Goal: Task Accomplishment & Management: Complete application form

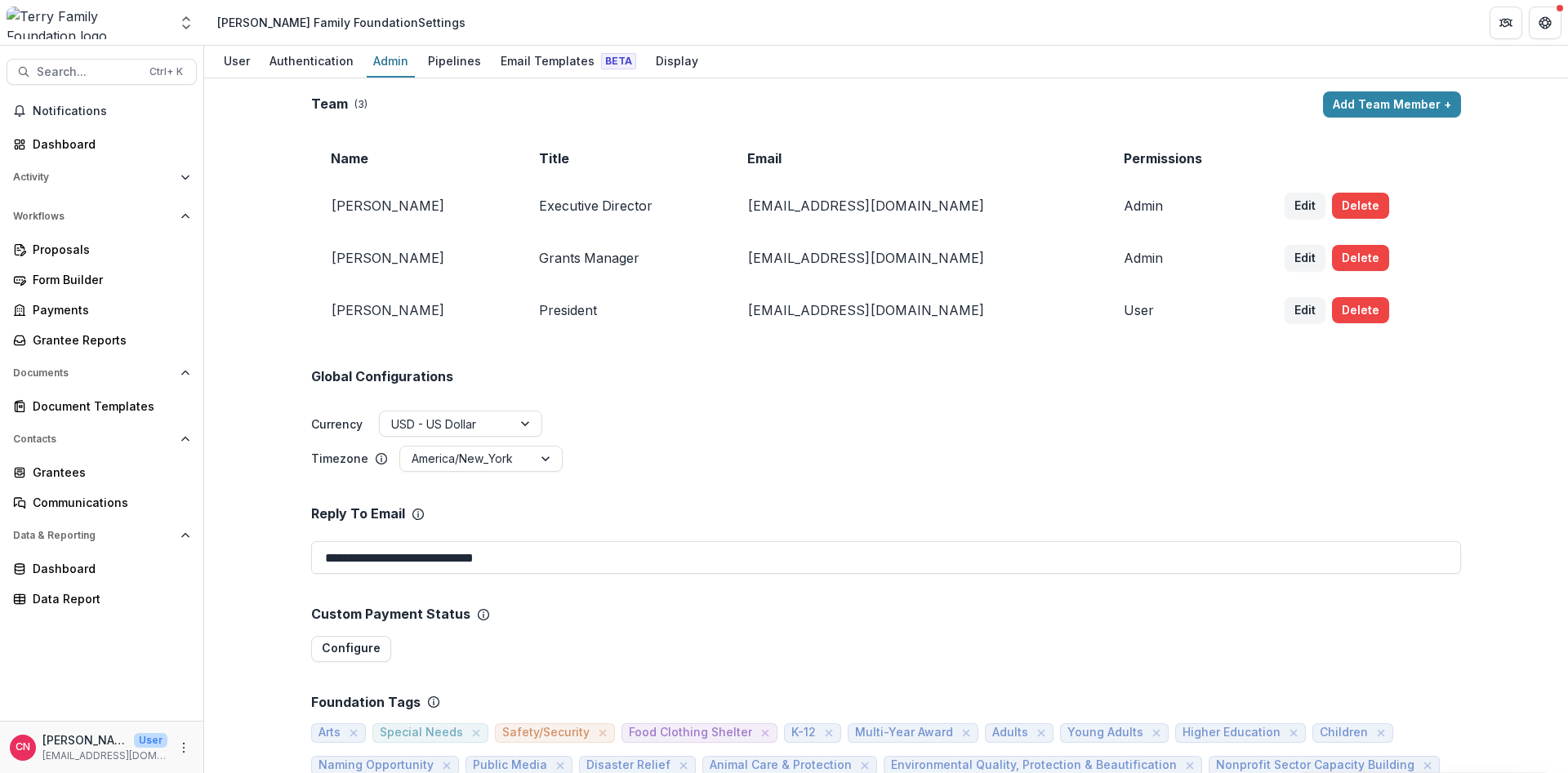
scroll to position [323, 0]
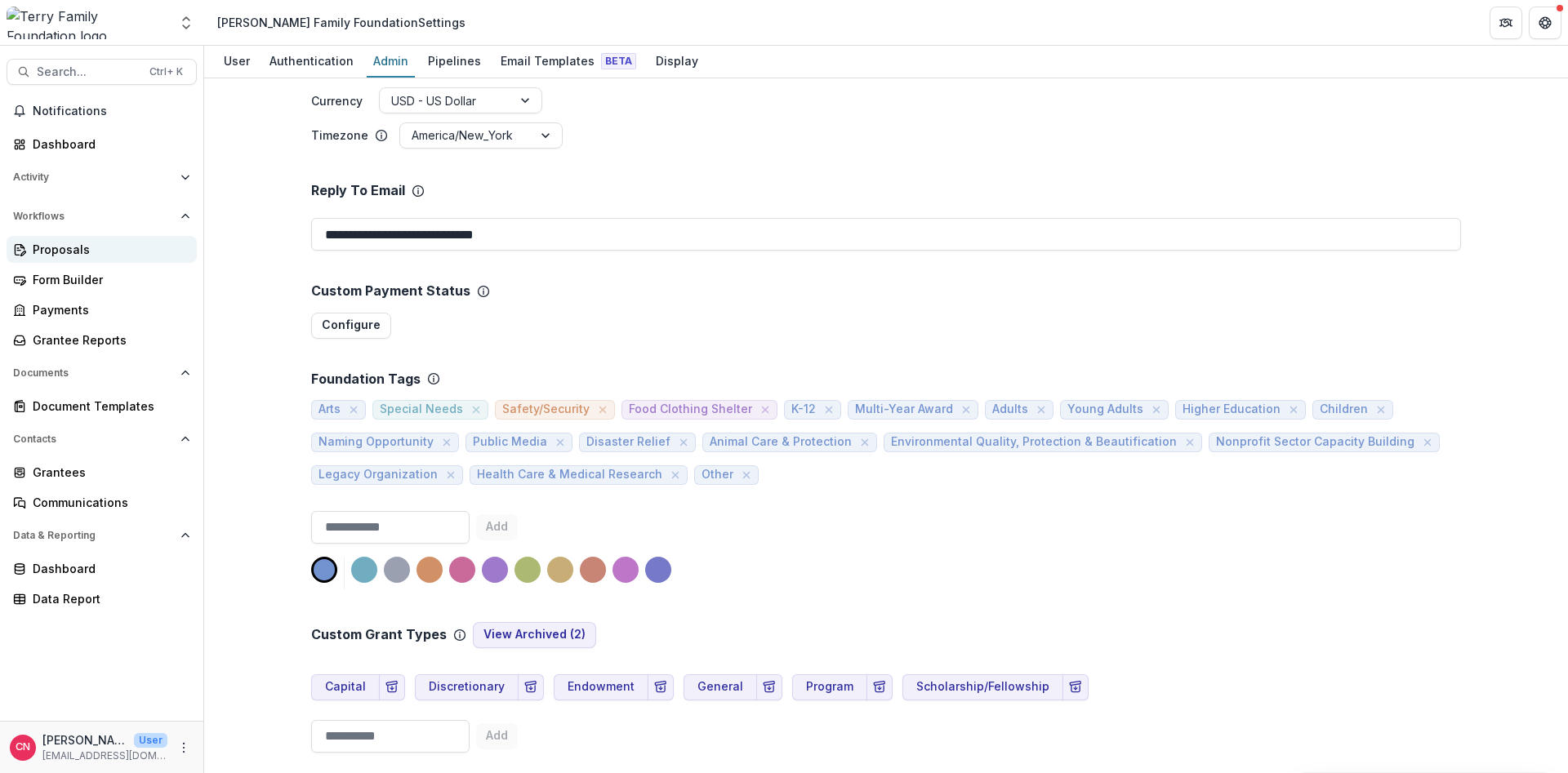
click at [78, 253] on div "Proposals" at bounding box center [108, 250] width 151 height 17
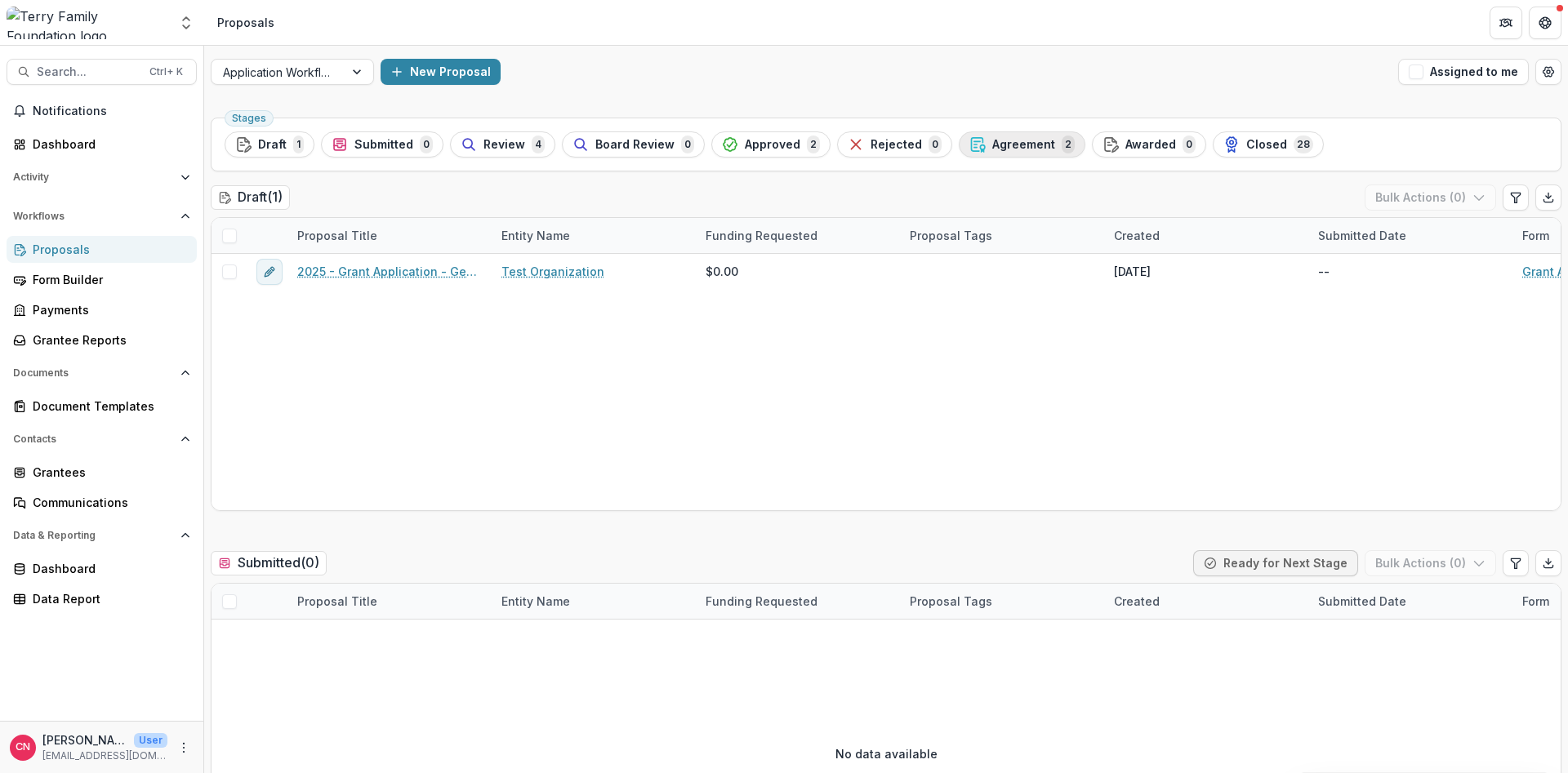
click at [995, 138] on span "Agreement" at bounding box center [1023, 145] width 63 height 14
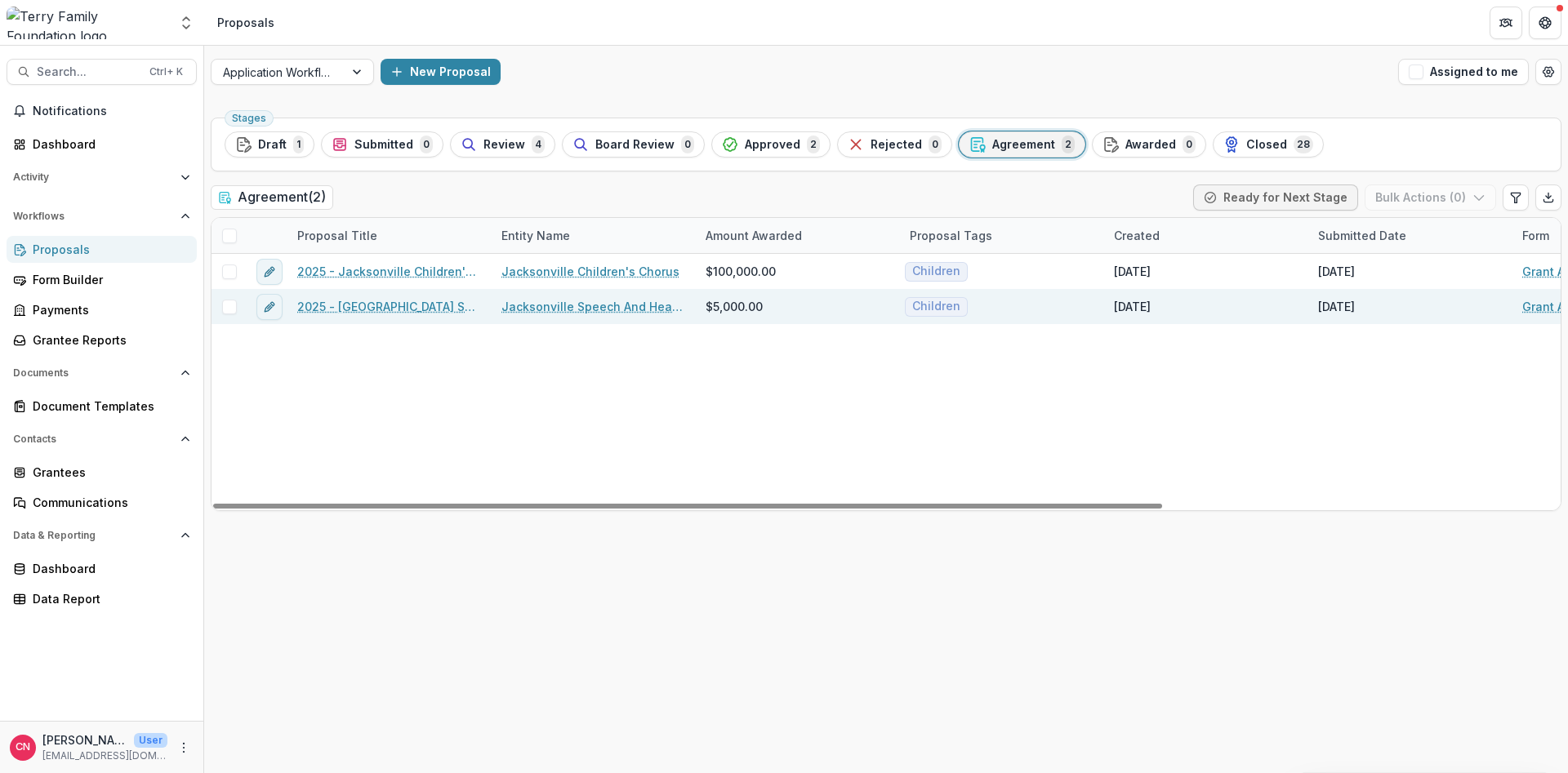
click at [359, 302] on link "2025 - [GEOGRAPHIC_DATA] Speech and Hearing Grant Application" at bounding box center [389, 307] width 184 height 17
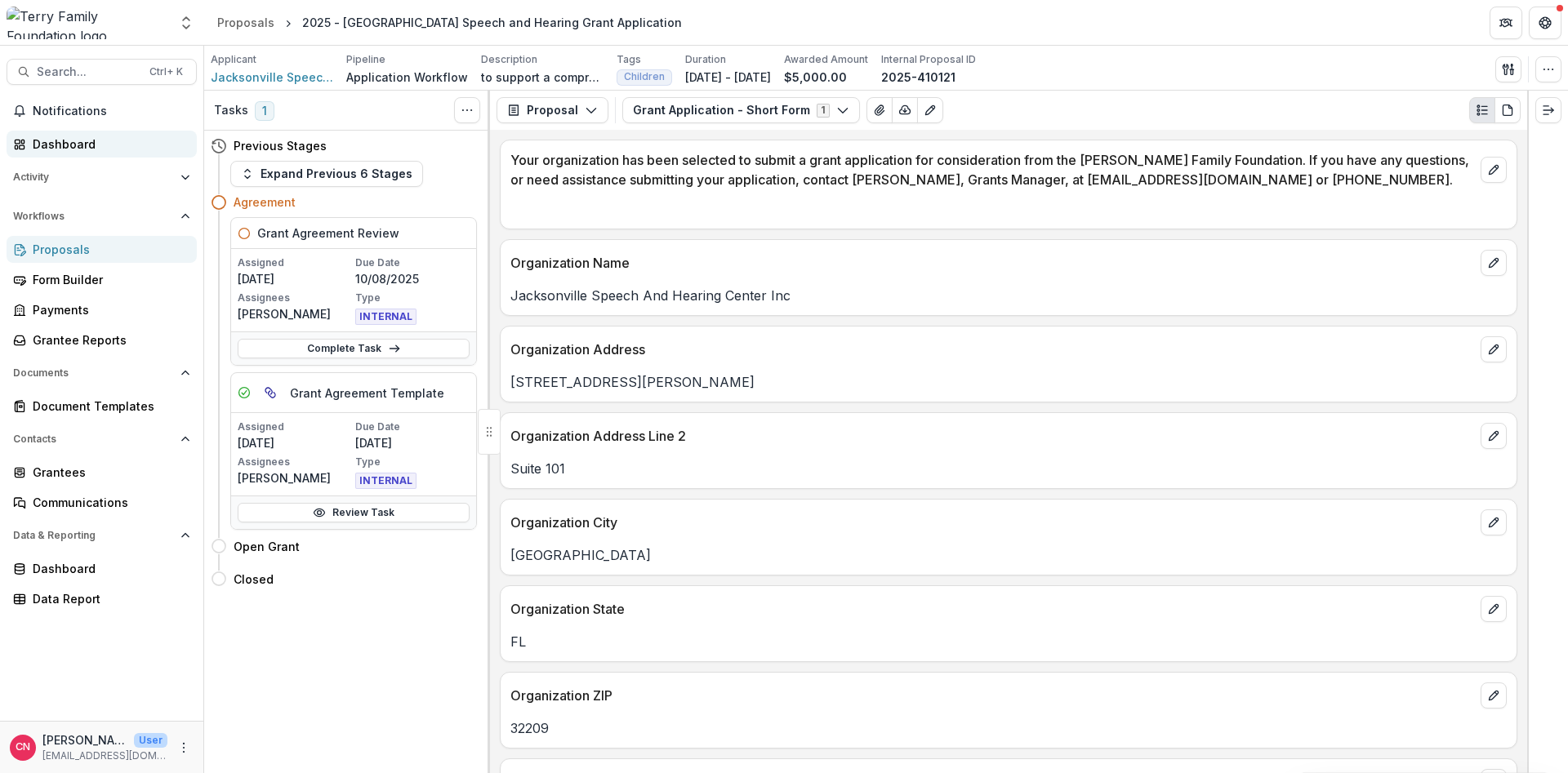
click at [58, 146] on div "Dashboard" at bounding box center [108, 144] width 151 height 17
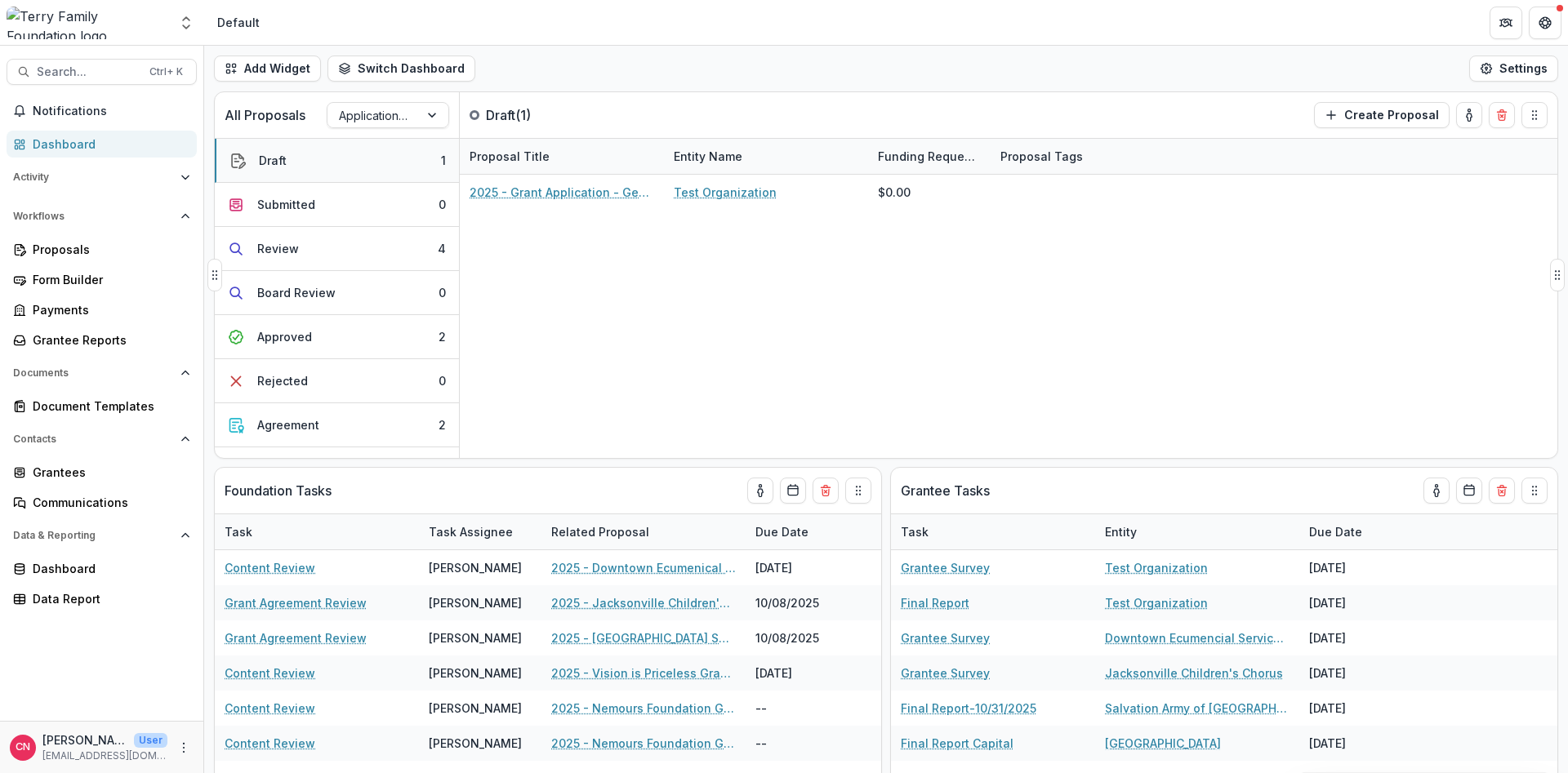
click at [267, 157] on div "Draft" at bounding box center [272, 161] width 28 height 17
click at [317, 423] on button "Agreement 2" at bounding box center [336, 425] width 244 height 44
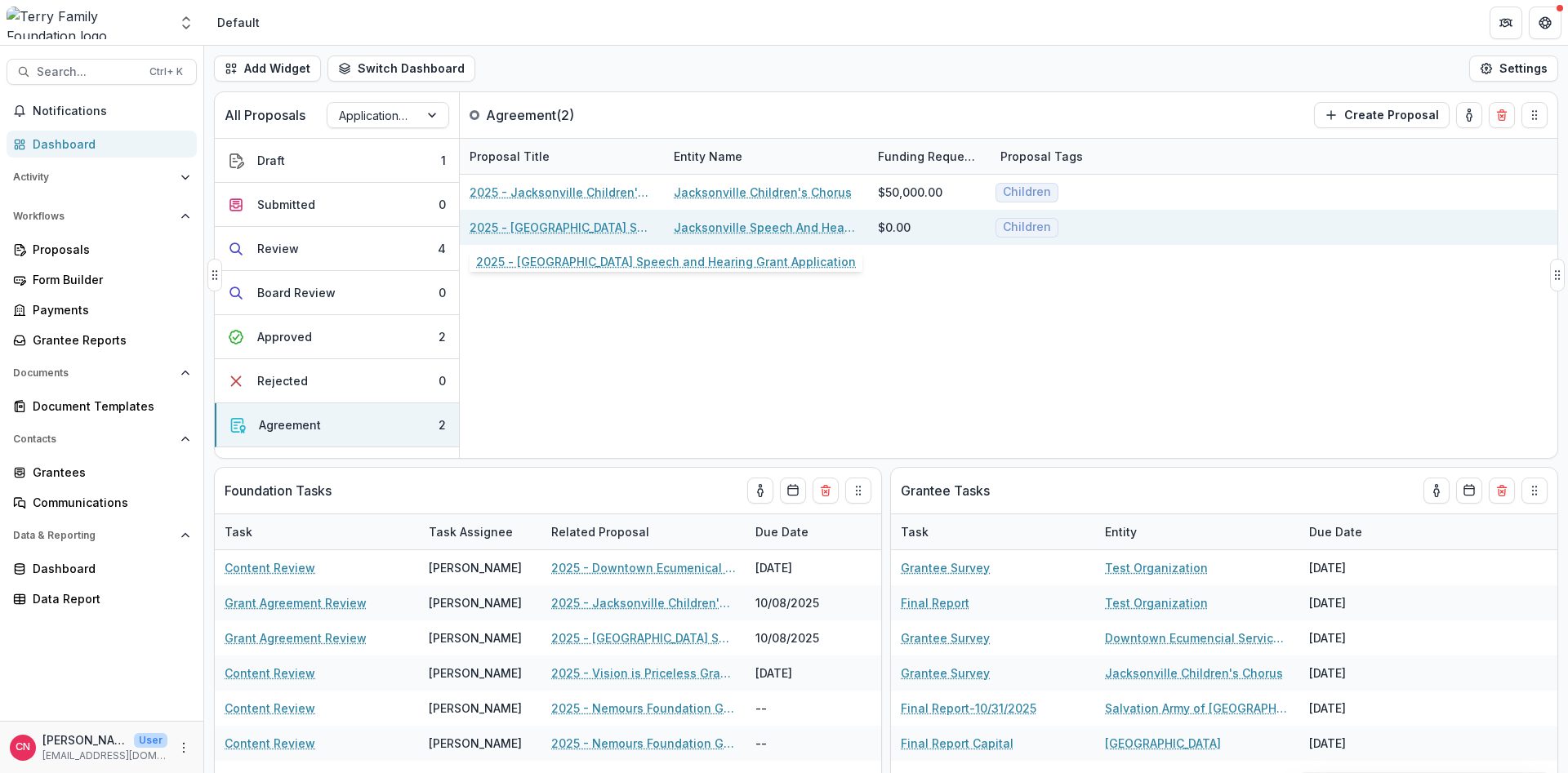
click at [586, 224] on link "2025 - [GEOGRAPHIC_DATA] Speech and Hearing Grant Application" at bounding box center [561, 227] width 184 height 17
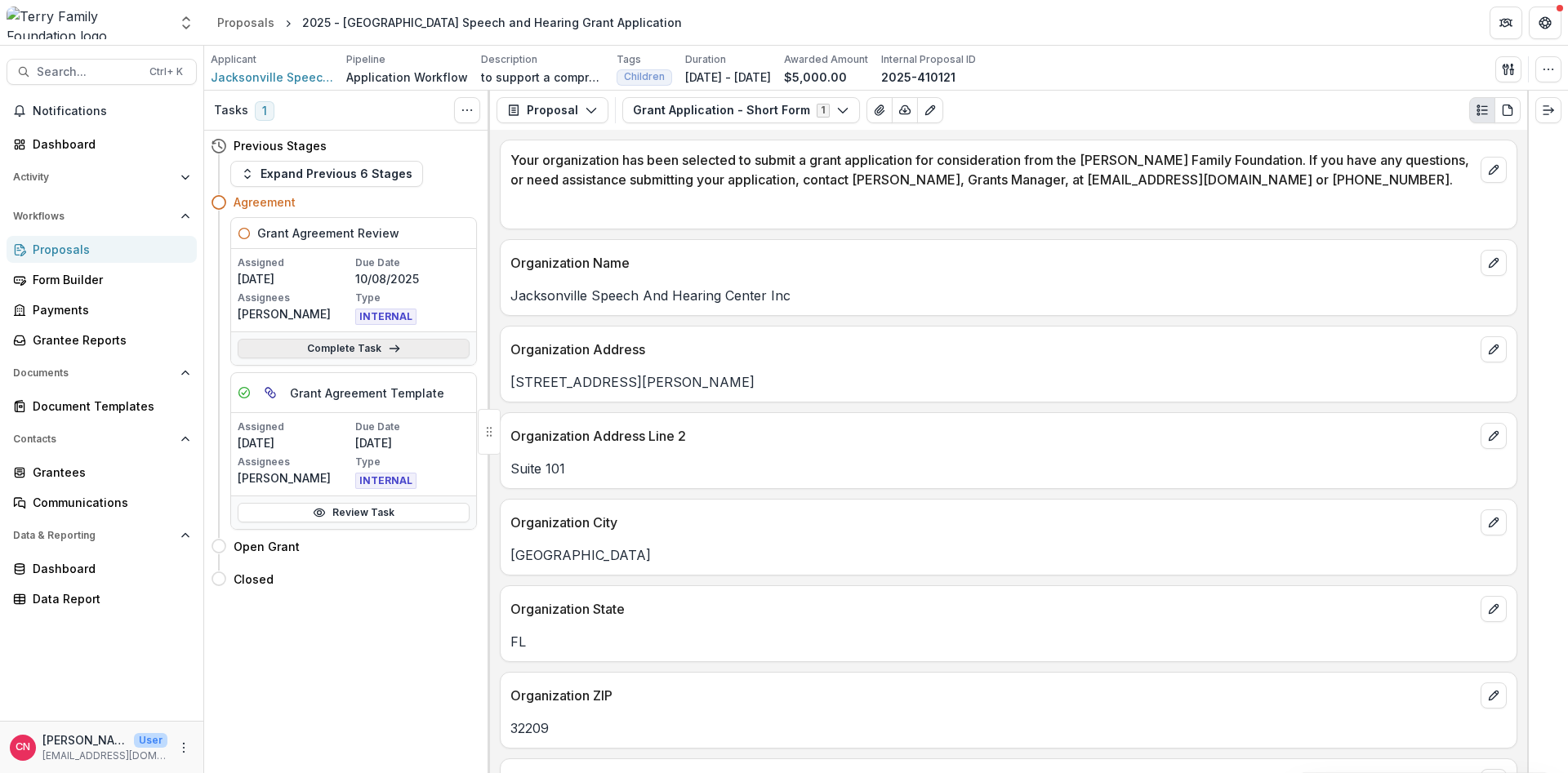
click at [315, 344] on link "Complete Task" at bounding box center [354, 348] width 232 height 20
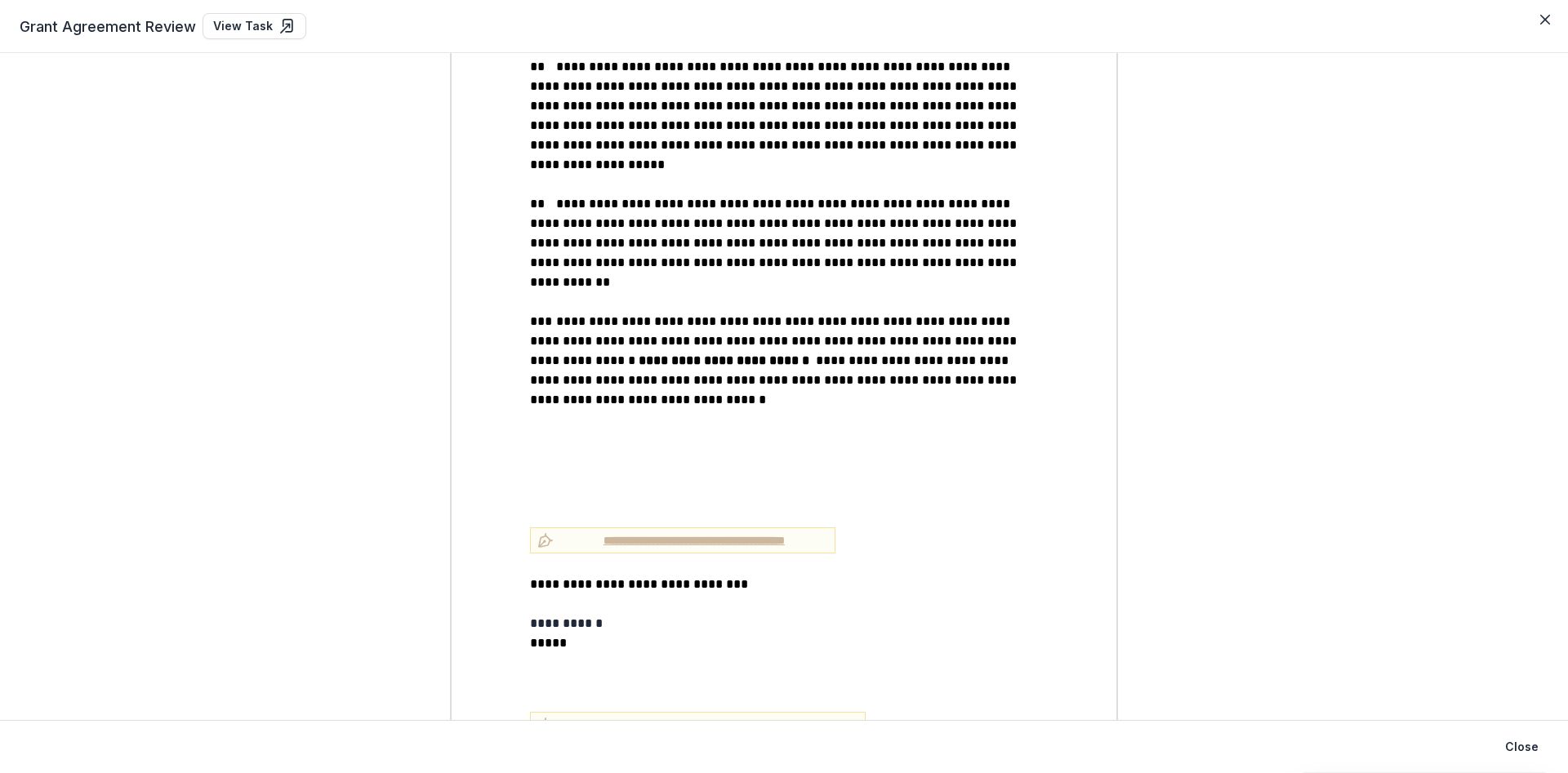
scroll to position [2133, 0]
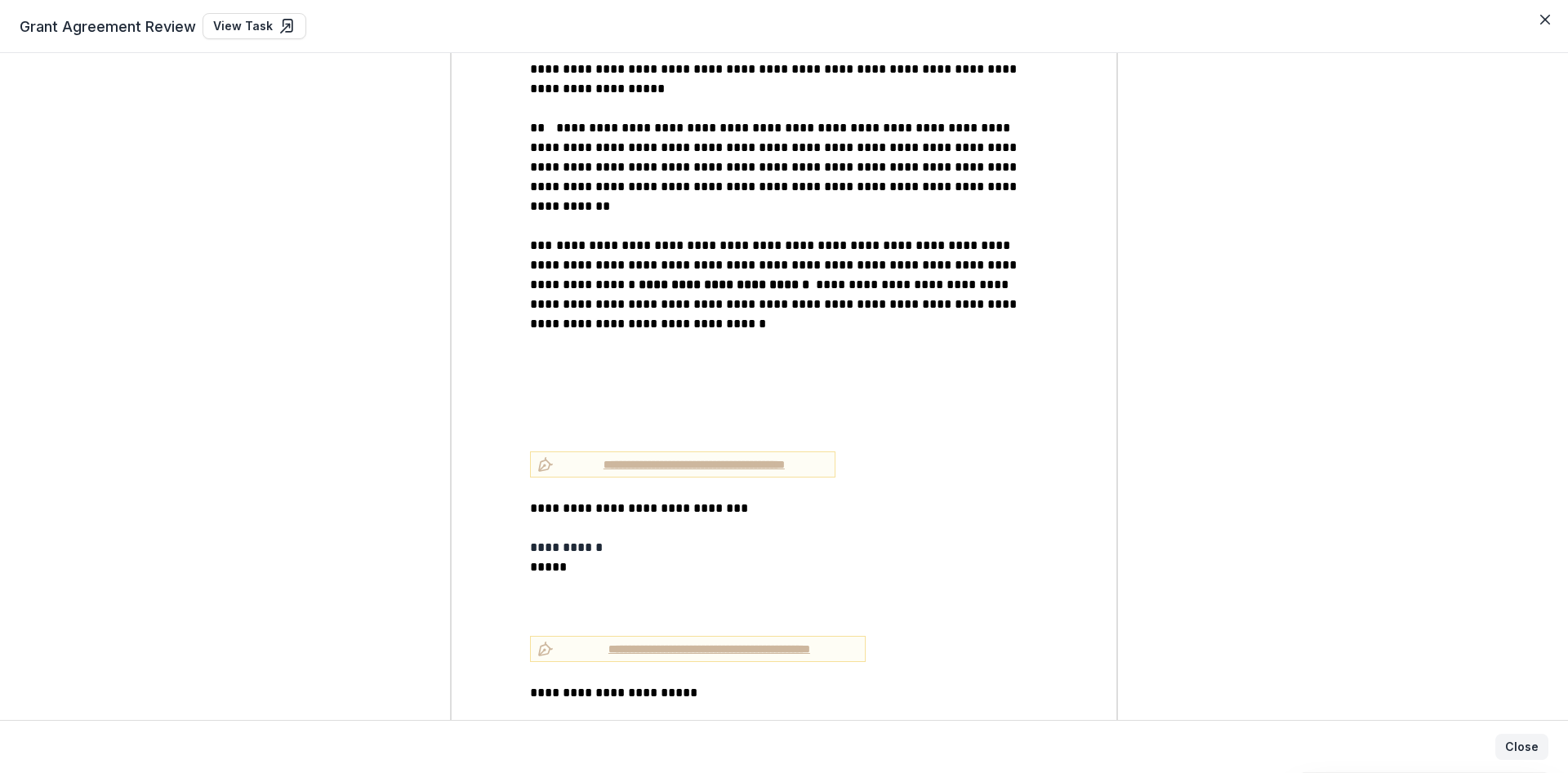
click at [1512, 747] on button "Close" at bounding box center [1521, 747] width 53 height 26
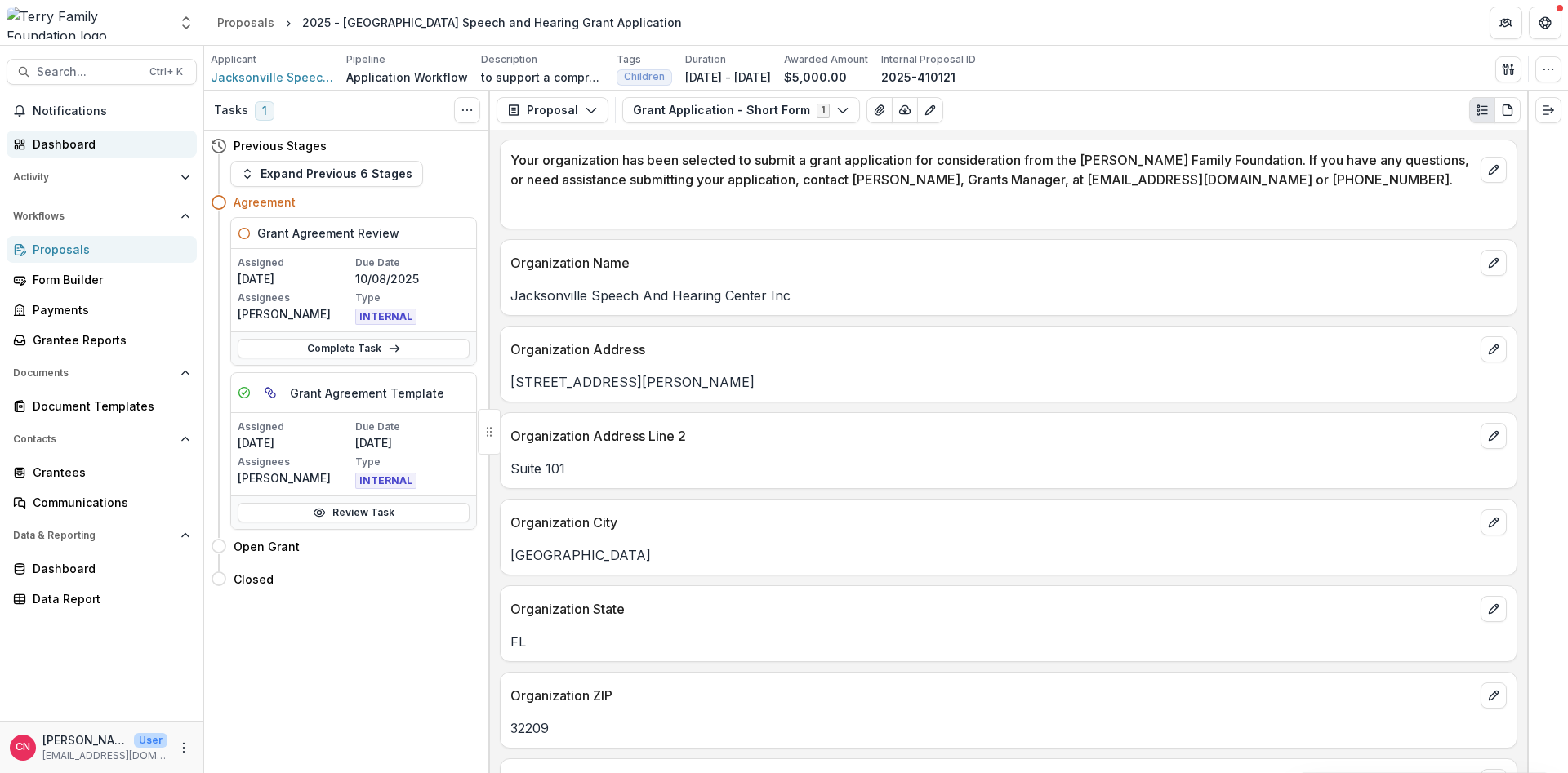
click at [66, 141] on div "Dashboard" at bounding box center [108, 144] width 151 height 17
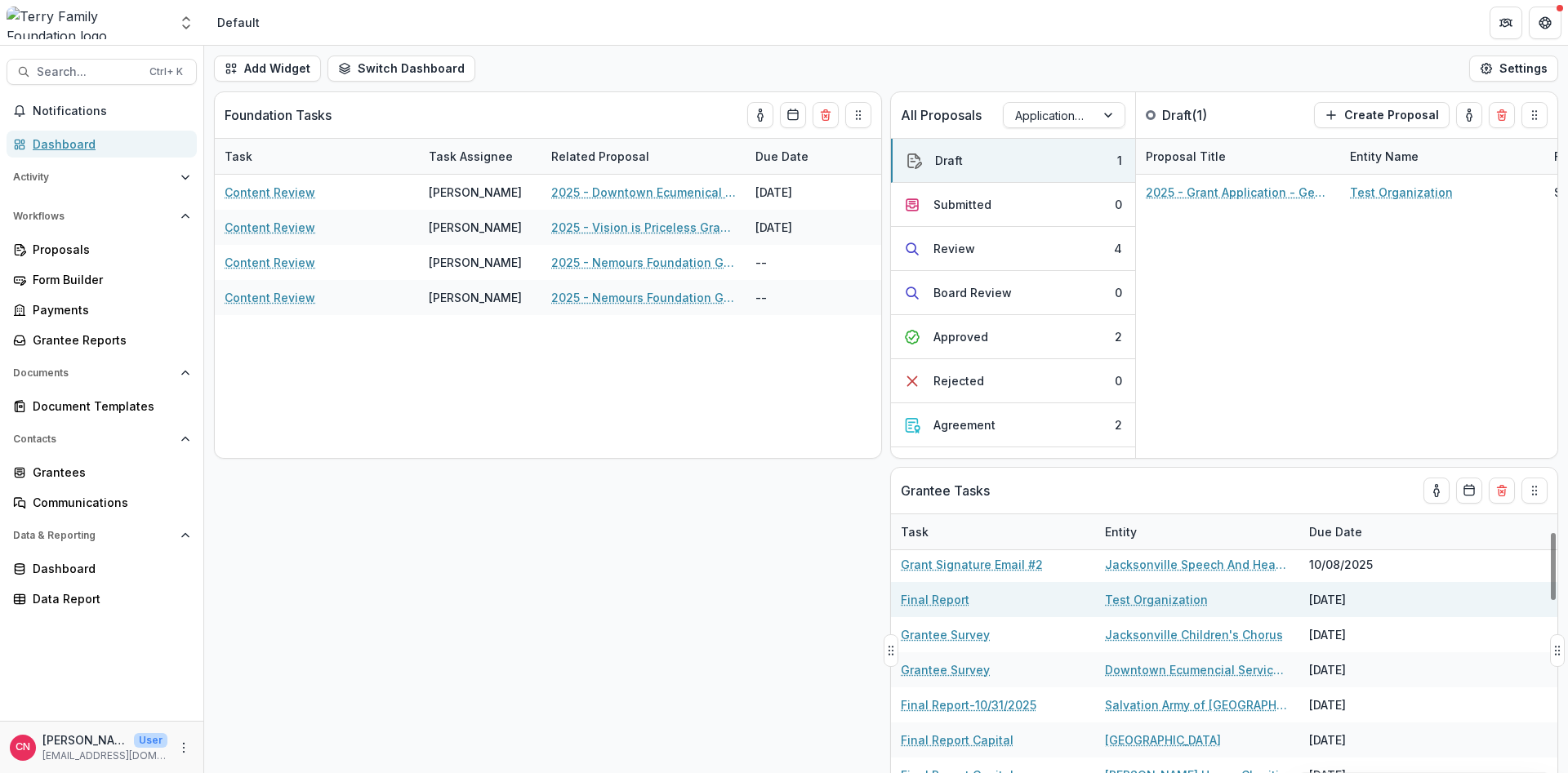
scroll to position [98, 0]
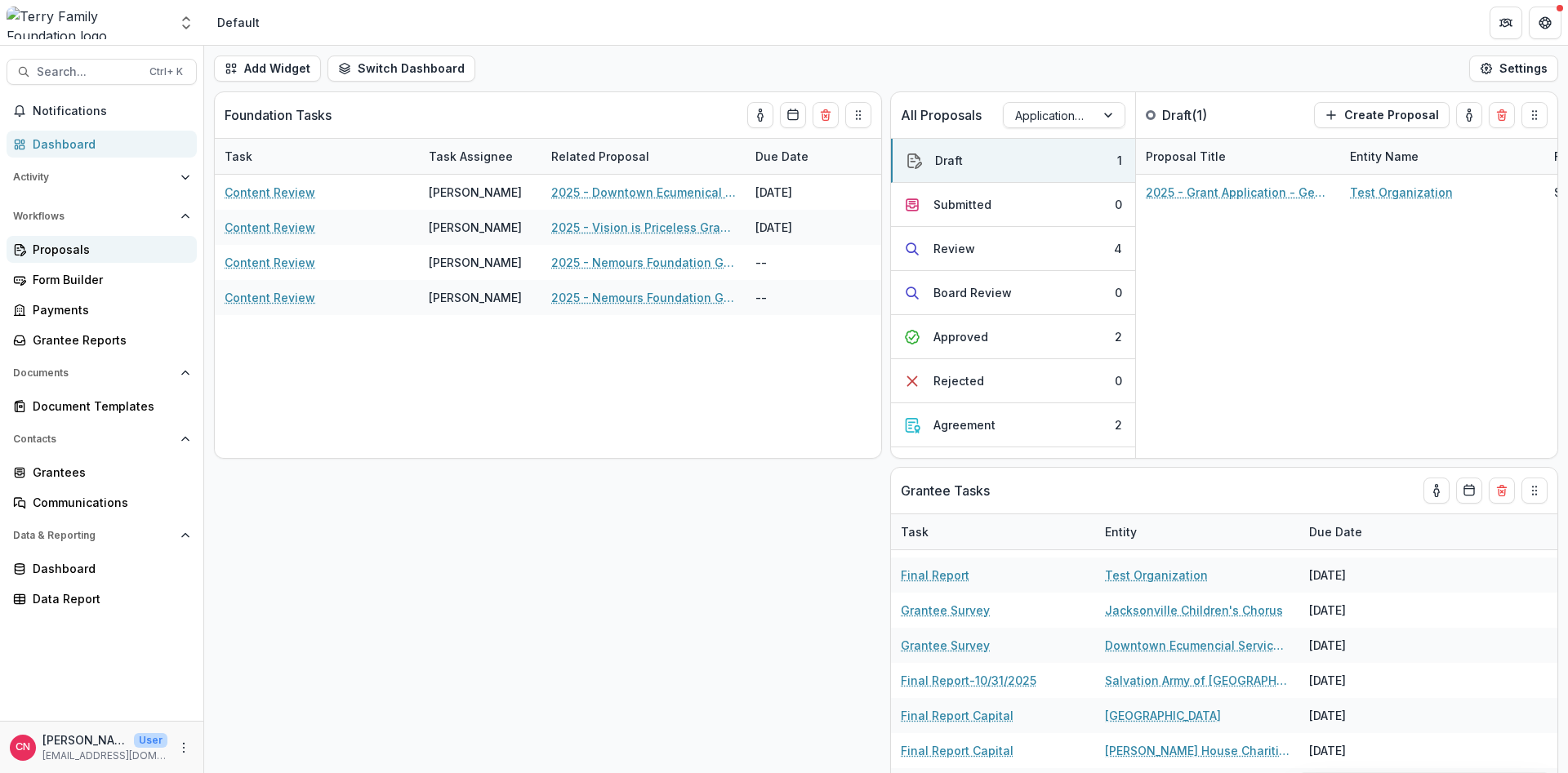
click at [67, 251] on div "Proposals" at bounding box center [108, 250] width 151 height 17
